Goal: Transaction & Acquisition: Purchase product/service

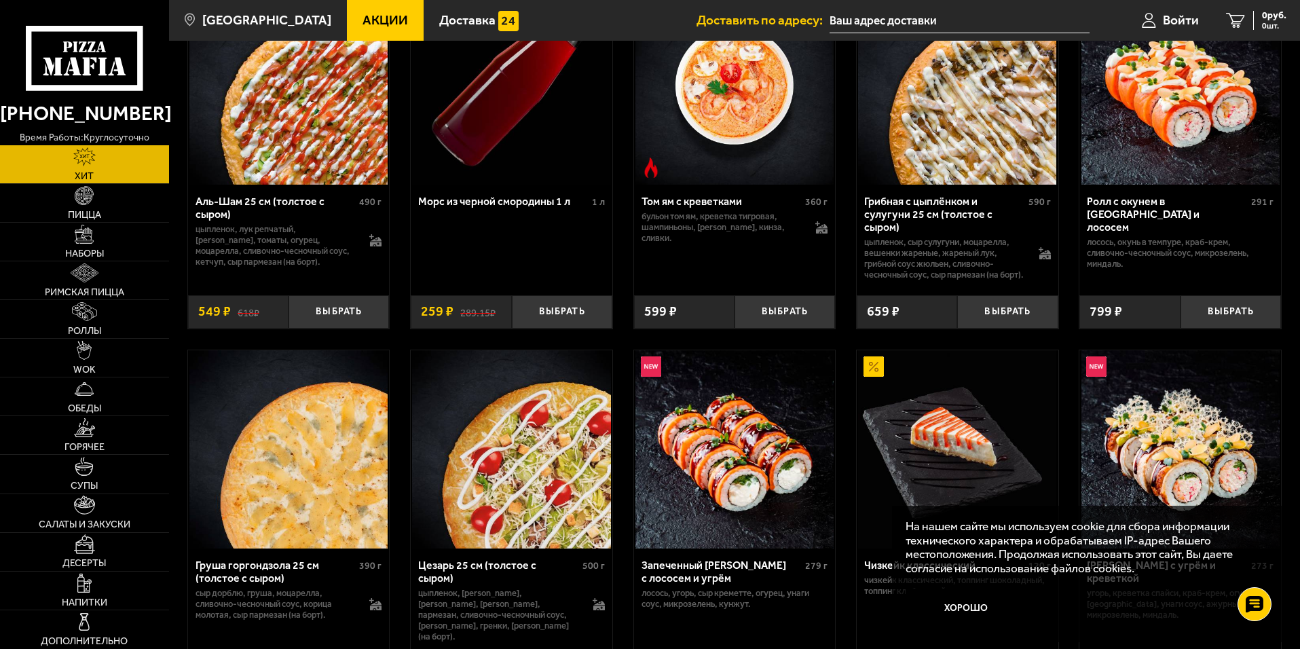
scroll to position [68, 0]
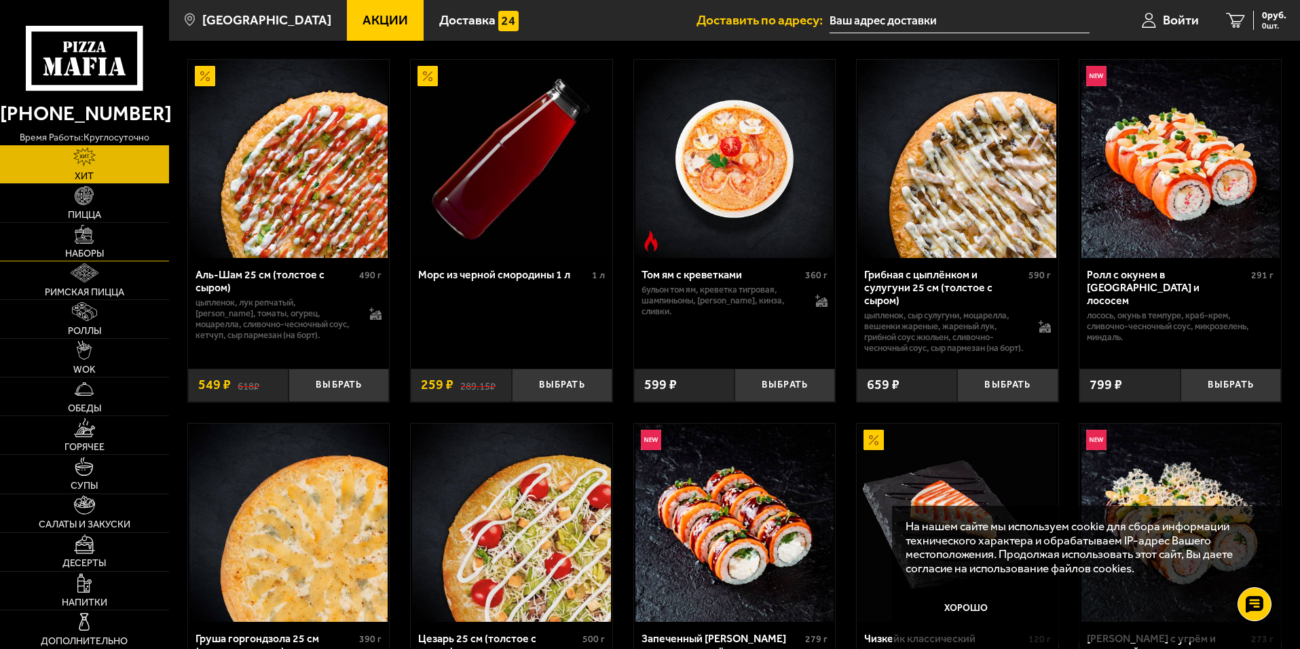
click at [90, 238] on img at bounding box center [84, 234] width 19 height 19
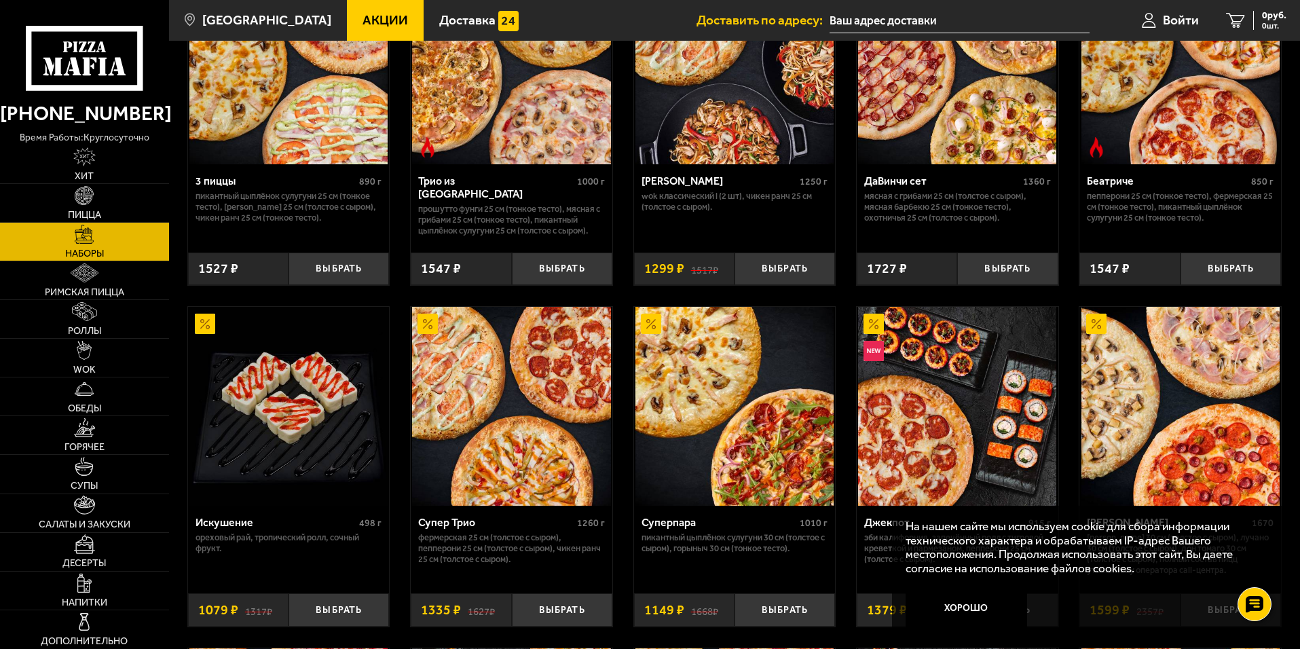
scroll to position [543, 0]
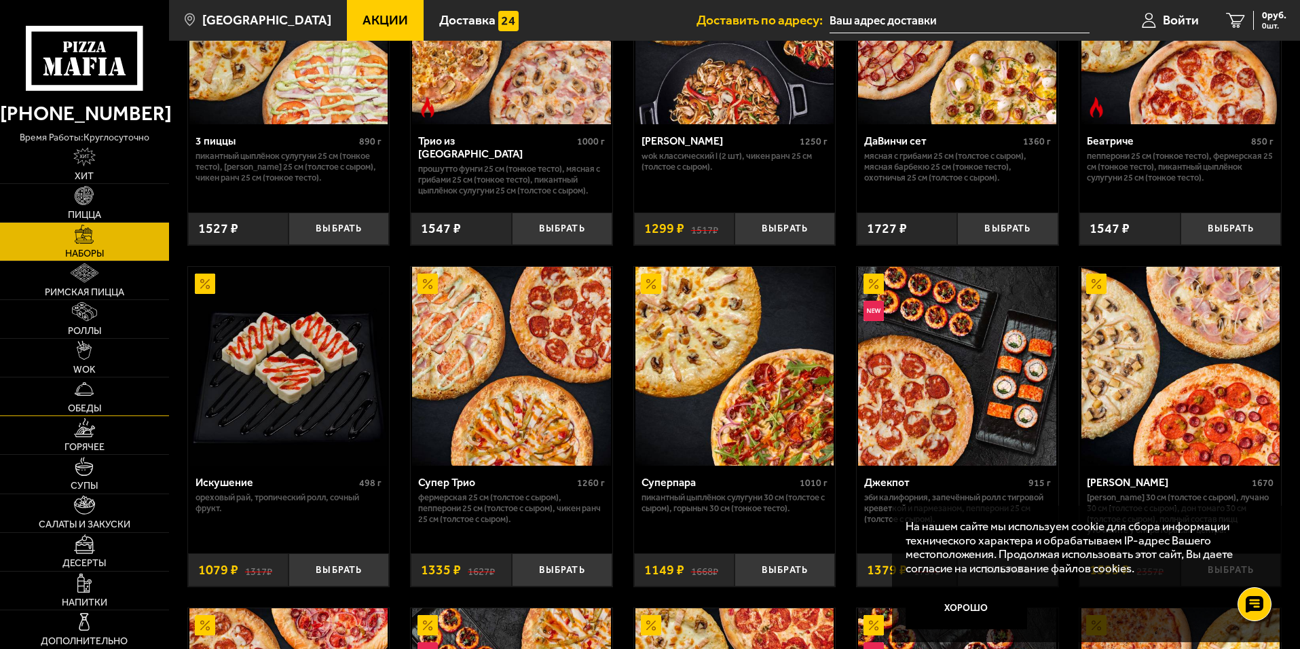
click at [89, 395] on img at bounding box center [84, 389] width 19 height 19
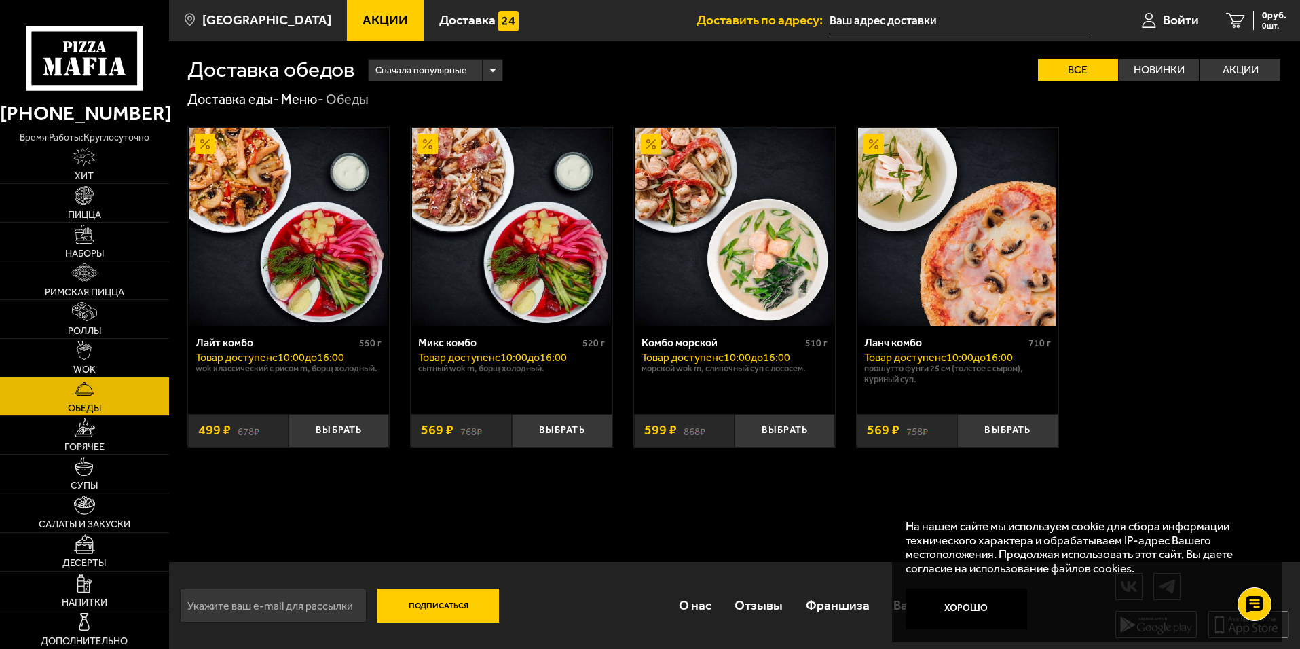
scroll to position [1, 0]
click at [84, 557] on link "Десерты" at bounding box center [84, 552] width 169 height 38
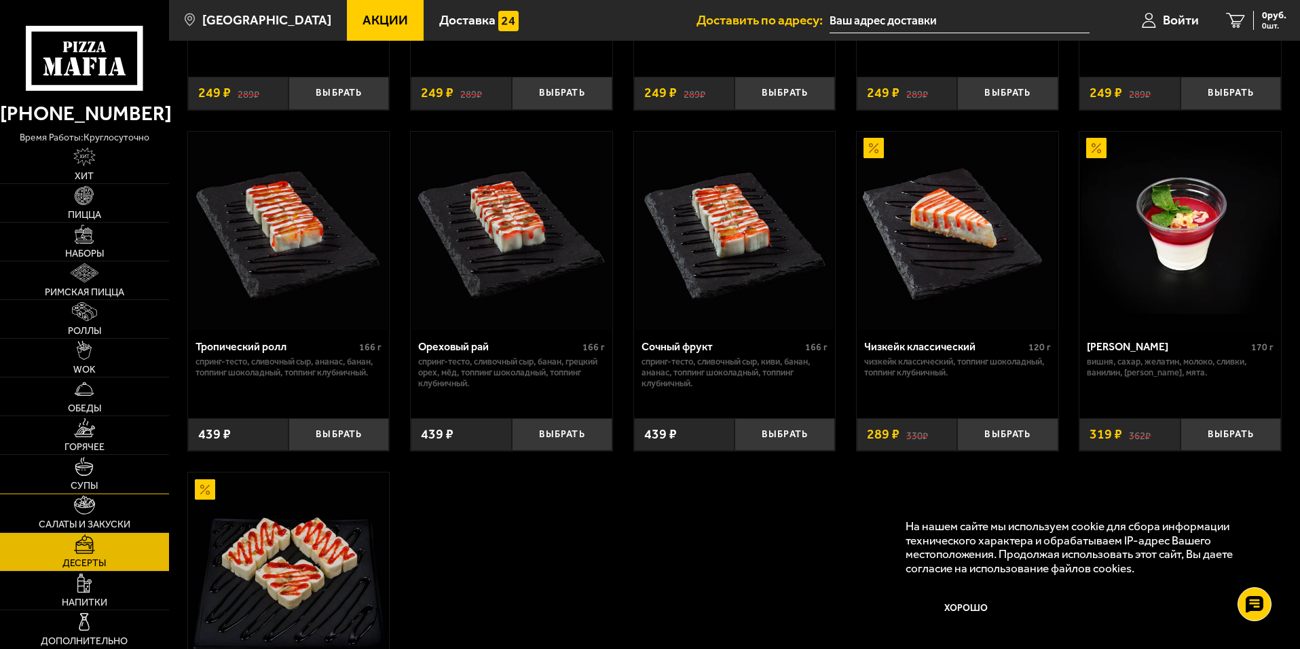
scroll to position [407, 0]
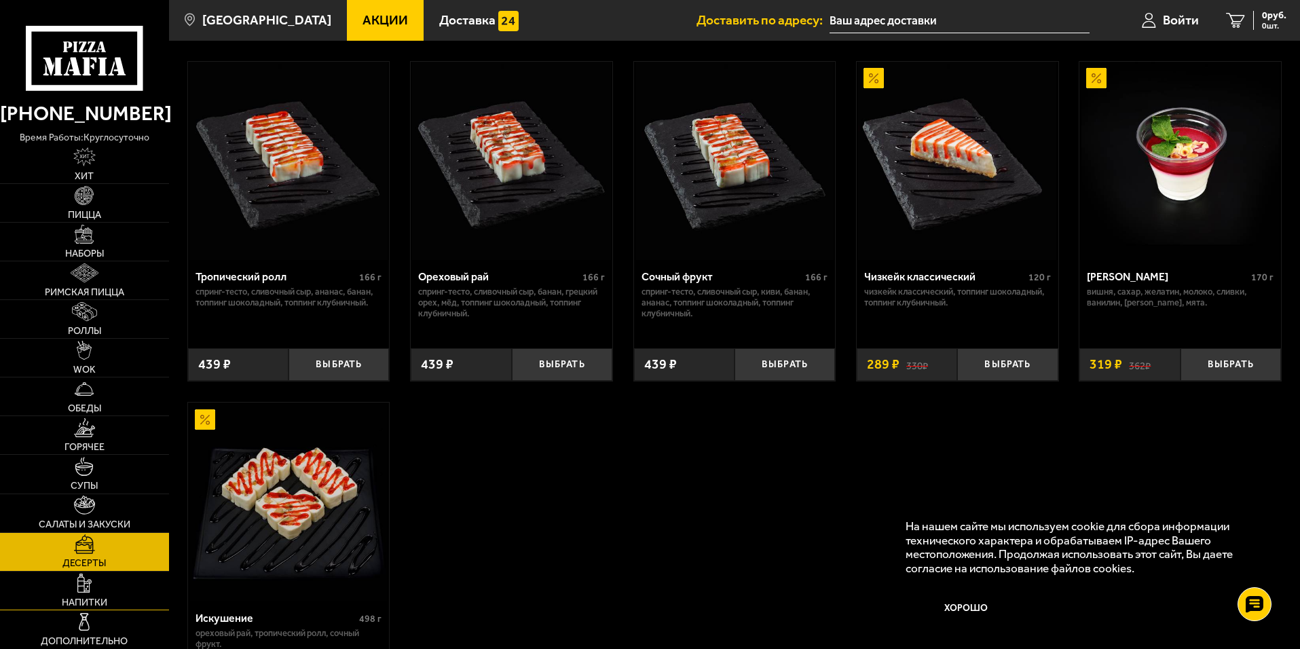
click at [81, 586] on img at bounding box center [84, 583] width 15 height 19
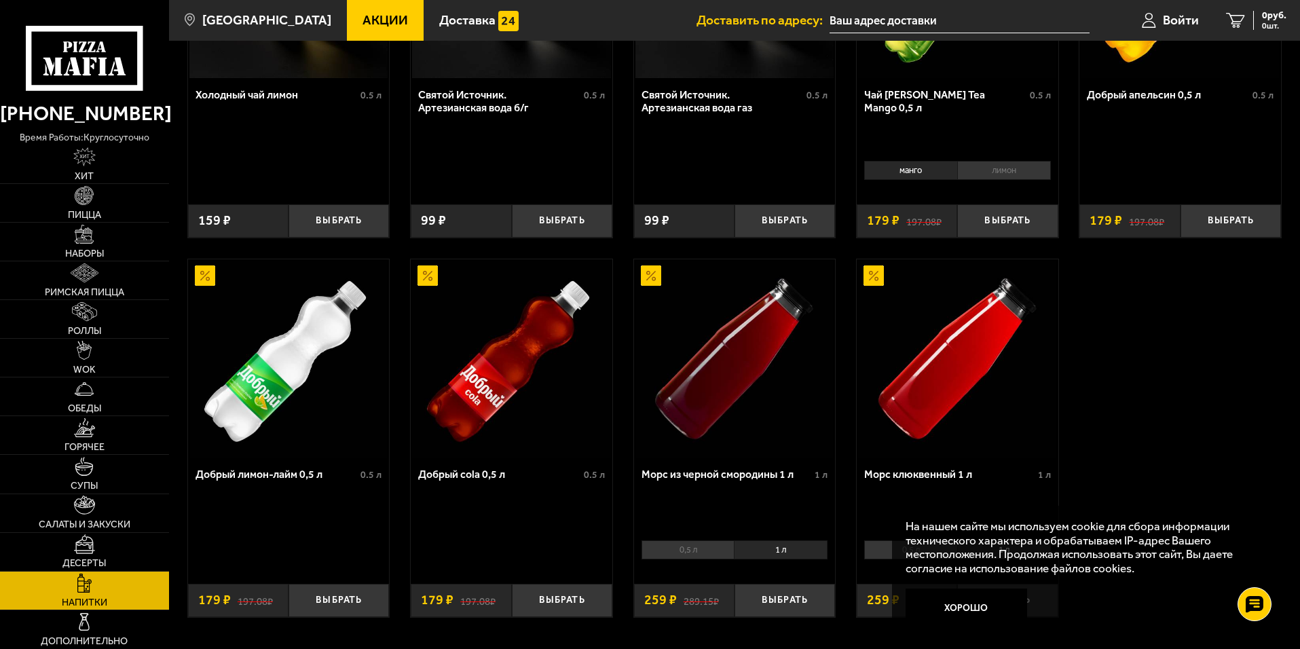
scroll to position [611, 0]
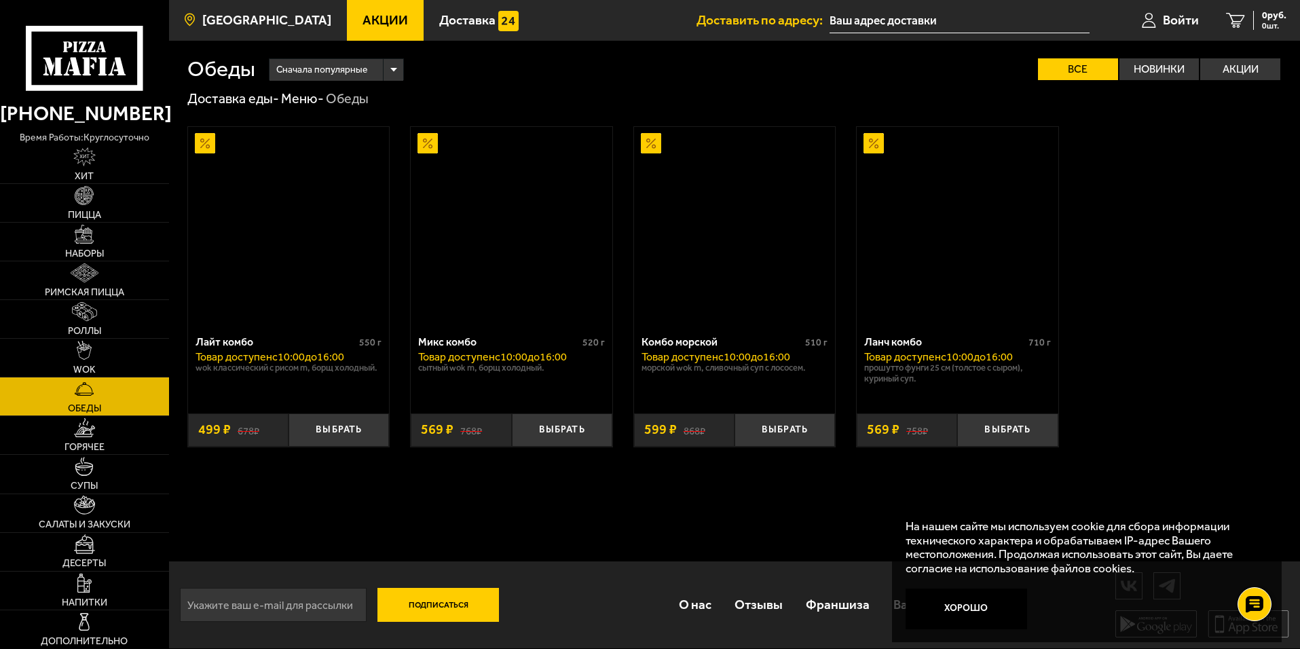
scroll to position [1, 0]
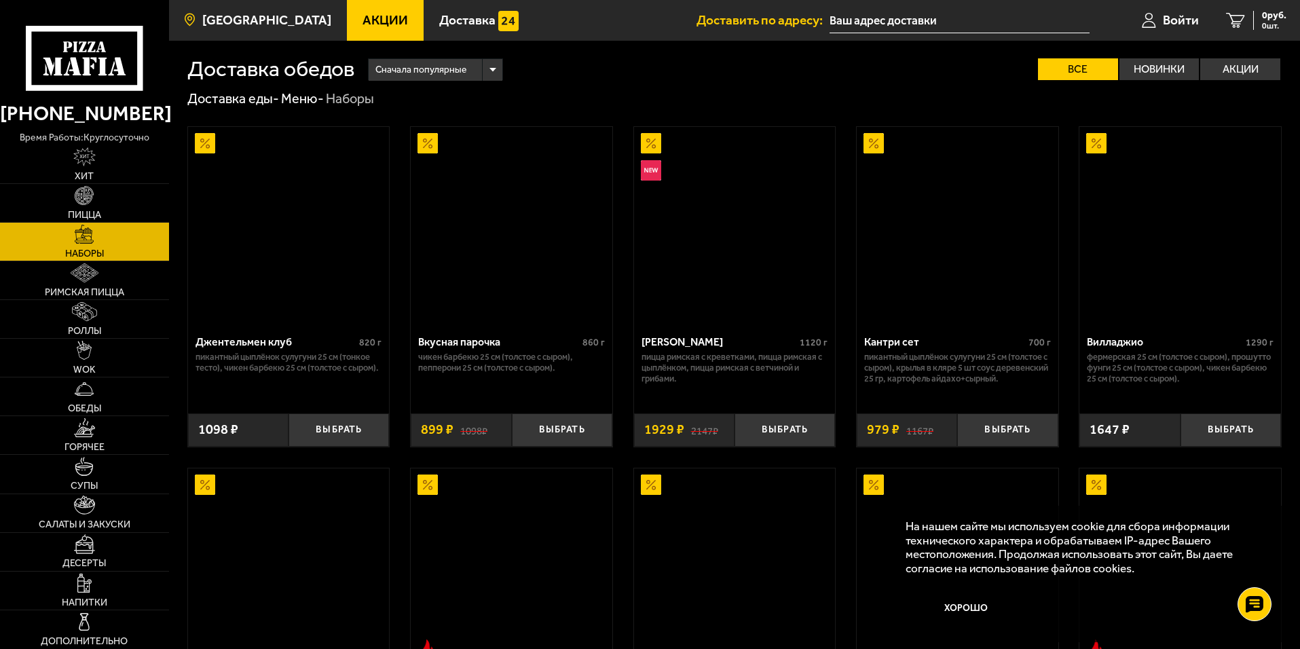
scroll to position [68, 0]
